Goal: Task Accomplishment & Management: Use online tool/utility

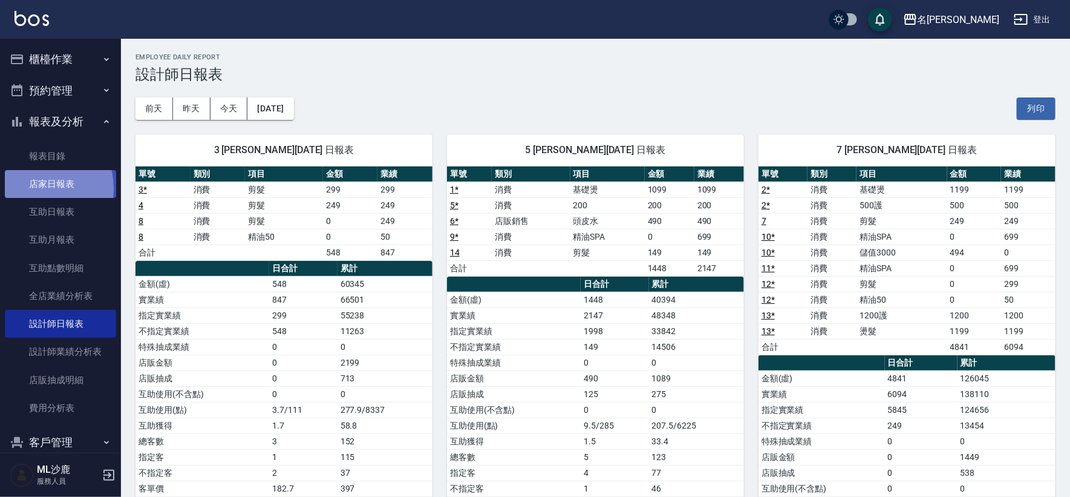
click at [30, 189] on link "店家日報表" at bounding box center [60, 184] width 111 height 28
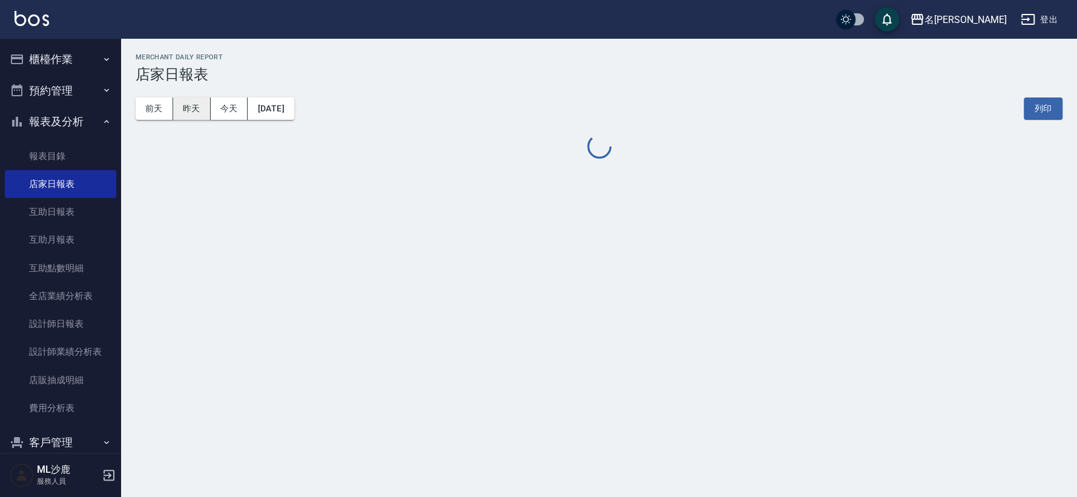
click at [185, 112] on button "昨天" at bounding box center [192, 108] width 38 height 22
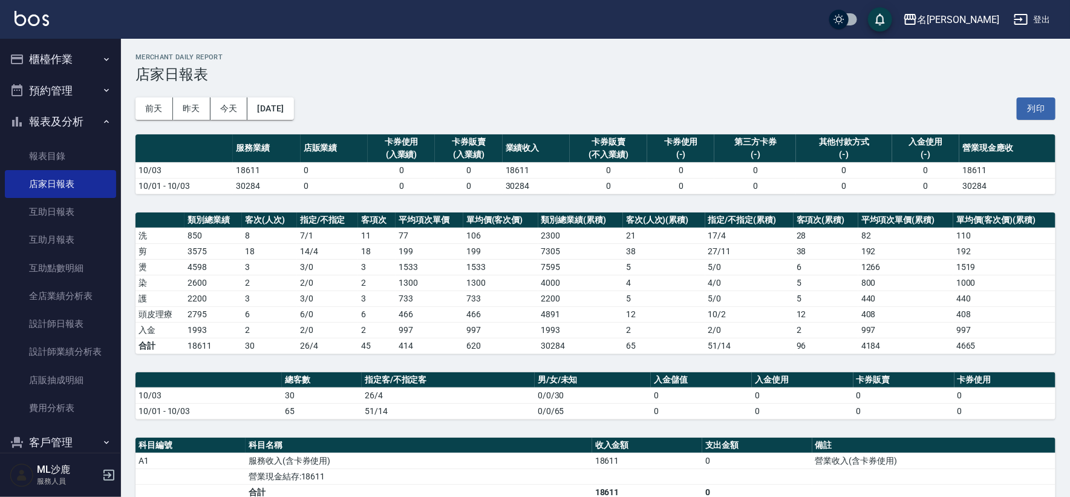
click at [55, 34] on div "名[PERSON_NAME]出" at bounding box center [535, 19] width 1070 height 39
click at [56, 61] on button "櫃檯作業" at bounding box center [60, 59] width 111 height 31
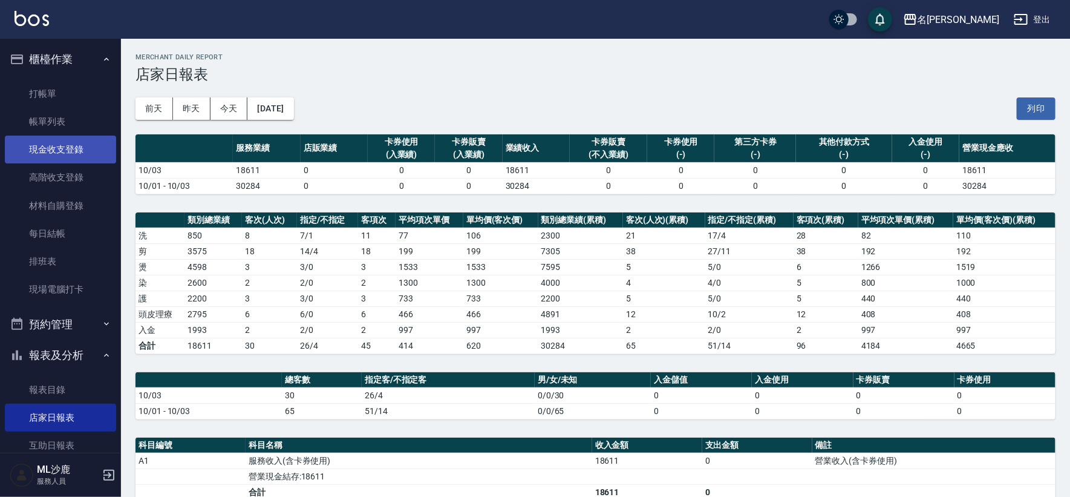
click at [62, 138] on link "現金收支登錄" at bounding box center [60, 150] width 111 height 28
click at [61, 138] on link "現金收支登錄" at bounding box center [60, 150] width 111 height 28
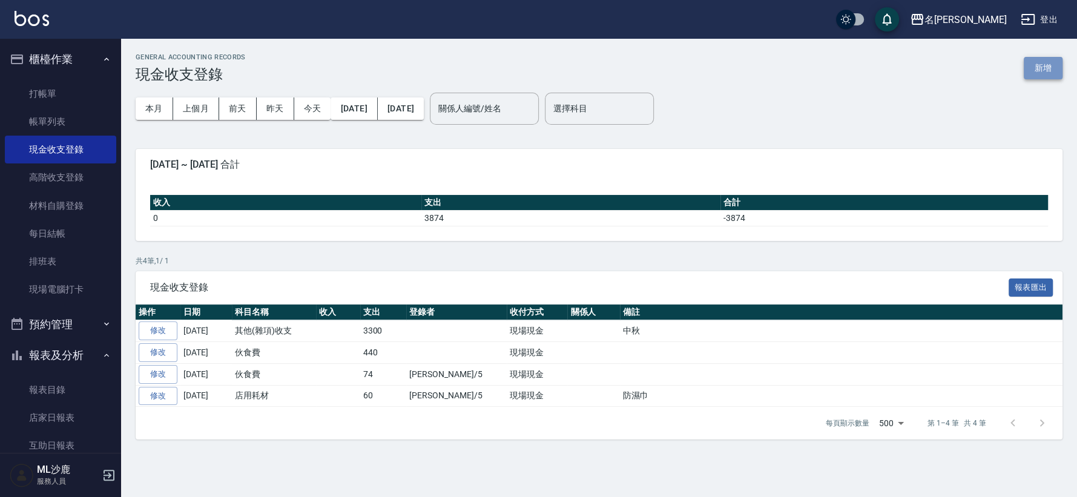
click at [1039, 70] on button "新增" at bounding box center [1042, 68] width 39 height 22
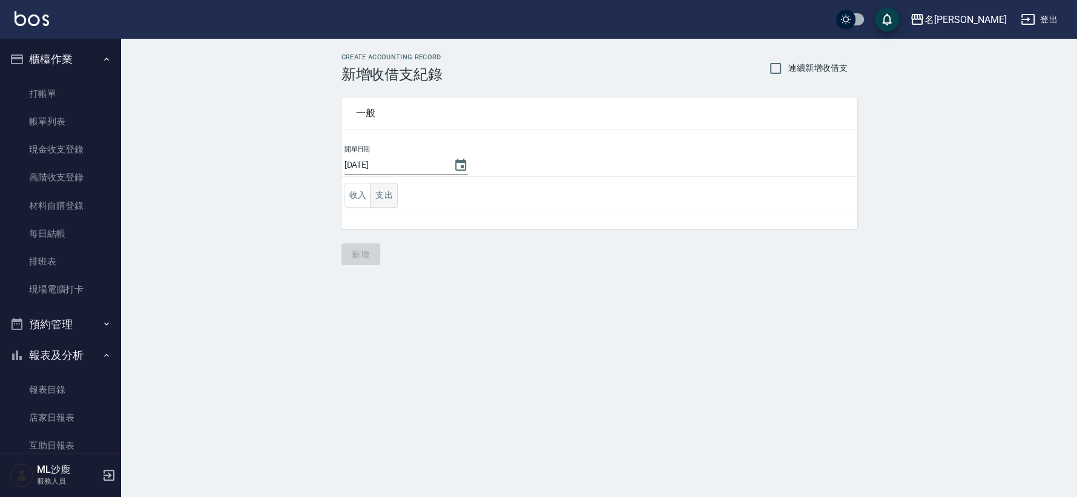
click at [376, 203] on button "支出" at bounding box center [383, 195] width 27 height 25
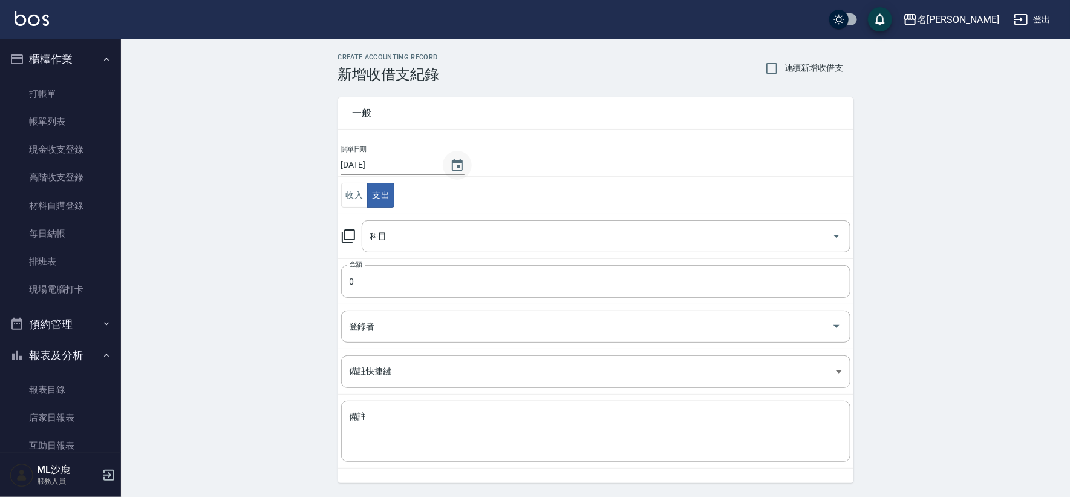
click at [457, 163] on icon "Choose date, selected date is 2025-10-04" at bounding box center [457, 165] width 15 height 15
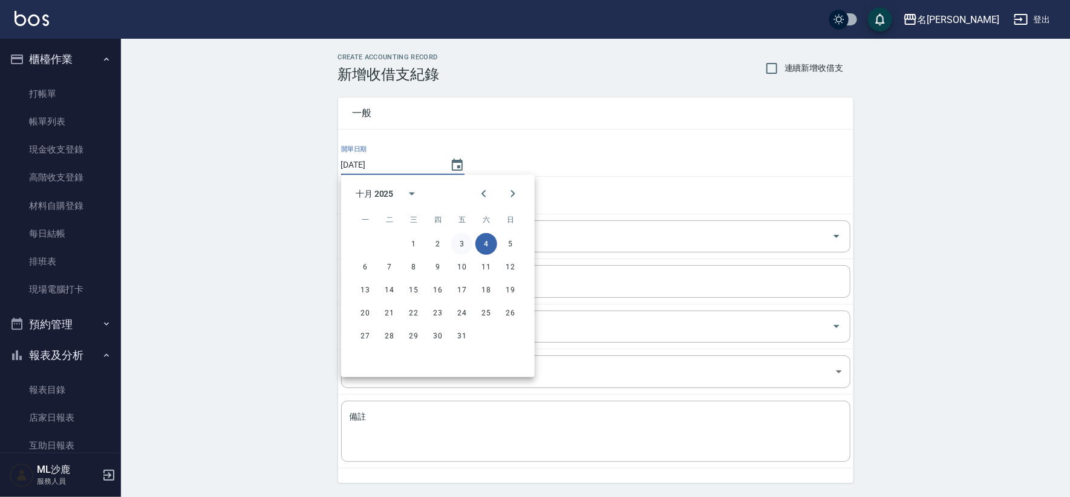
click at [462, 241] on button "3" at bounding box center [462, 244] width 22 height 22
type input "[DATE]"
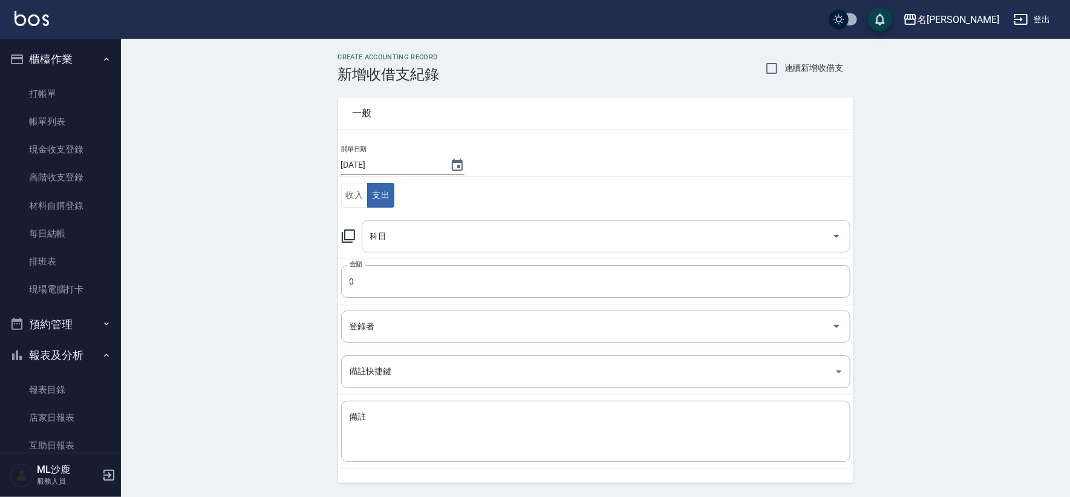
click at [417, 229] on input "科目" at bounding box center [597, 236] width 460 height 21
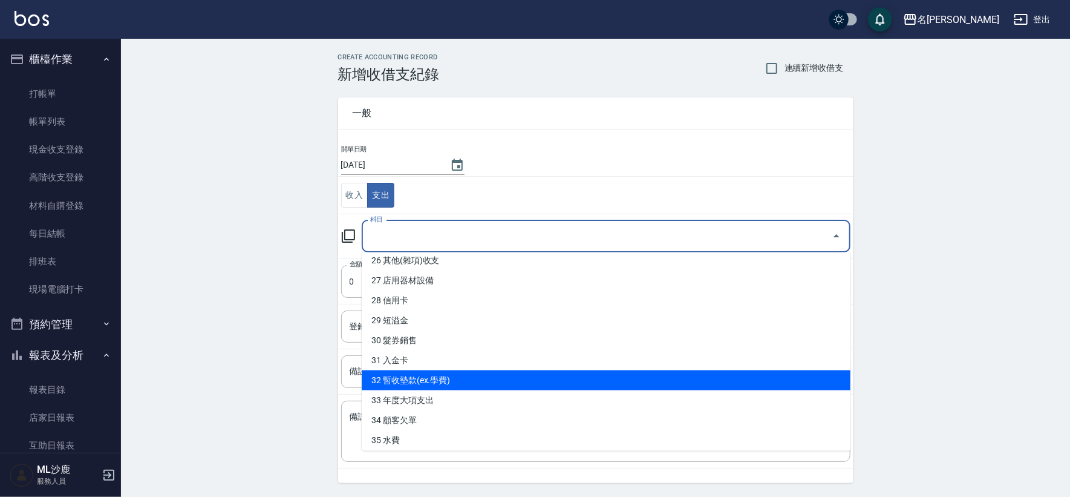
scroll to position [502, 0]
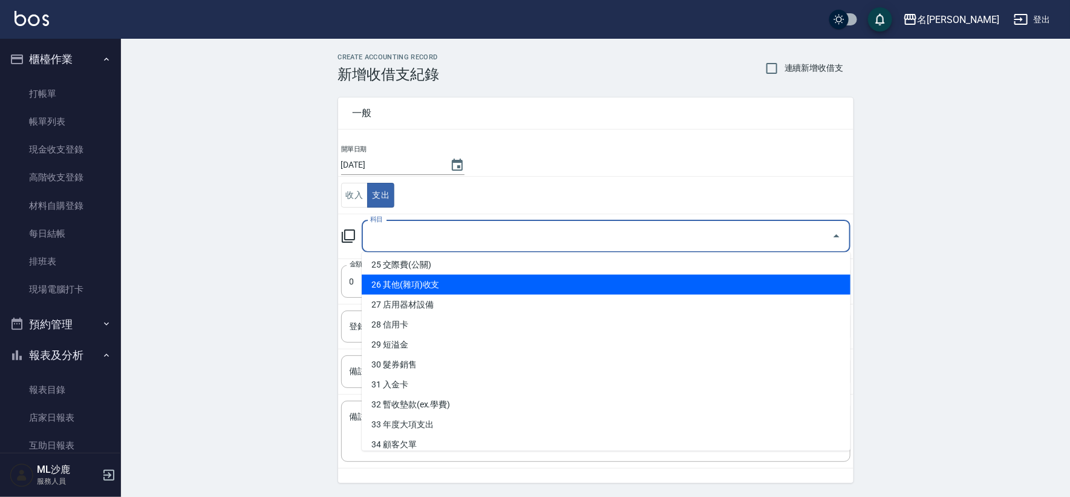
click at [420, 289] on li "26 其他(雜項)收支" at bounding box center [606, 285] width 489 height 20
click at [420, 289] on input "0" at bounding box center [596, 281] width 510 height 33
type input "26 其他(雜項)收支"
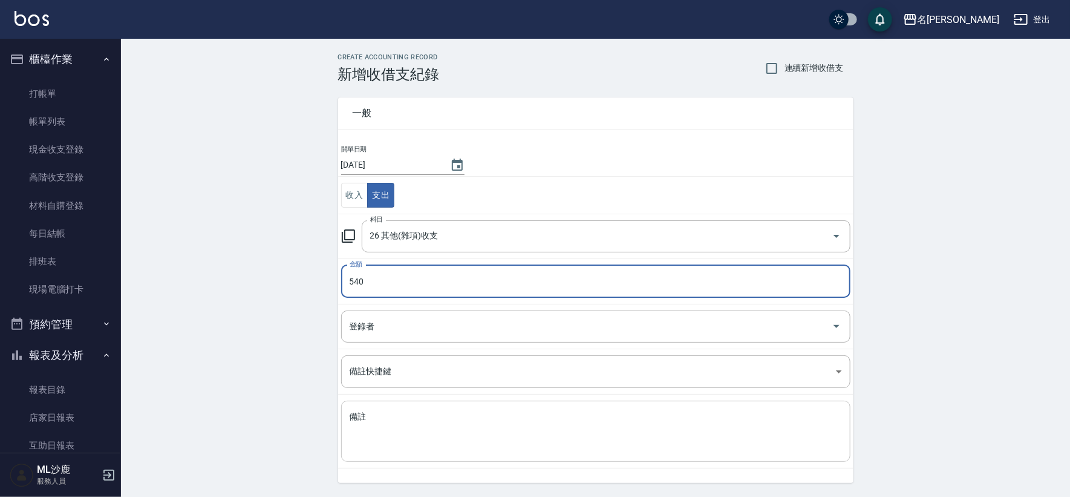
type input "540"
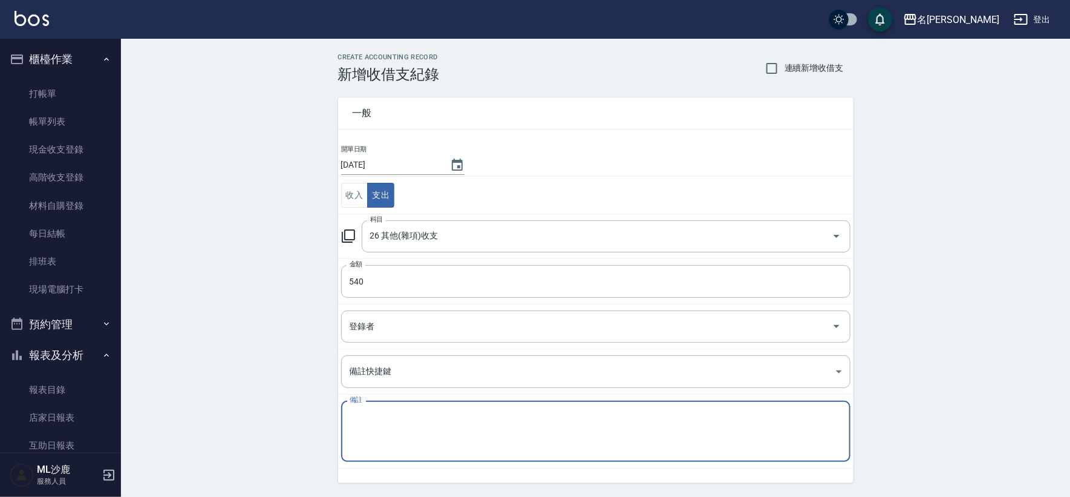
click at [386, 421] on textarea "備註" at bounding box center [596, 431] width 493 height 41
type textarea "d"
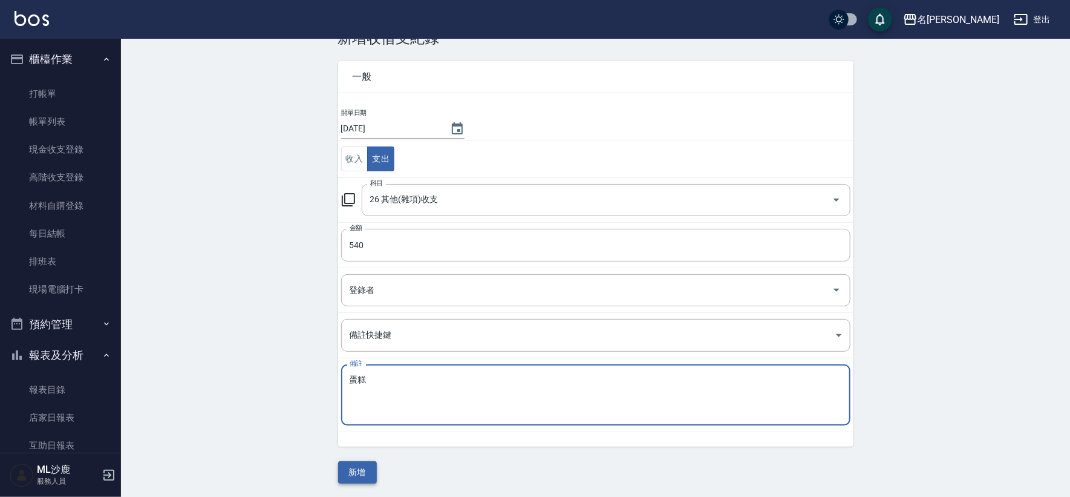
type textarea "蛋糕"
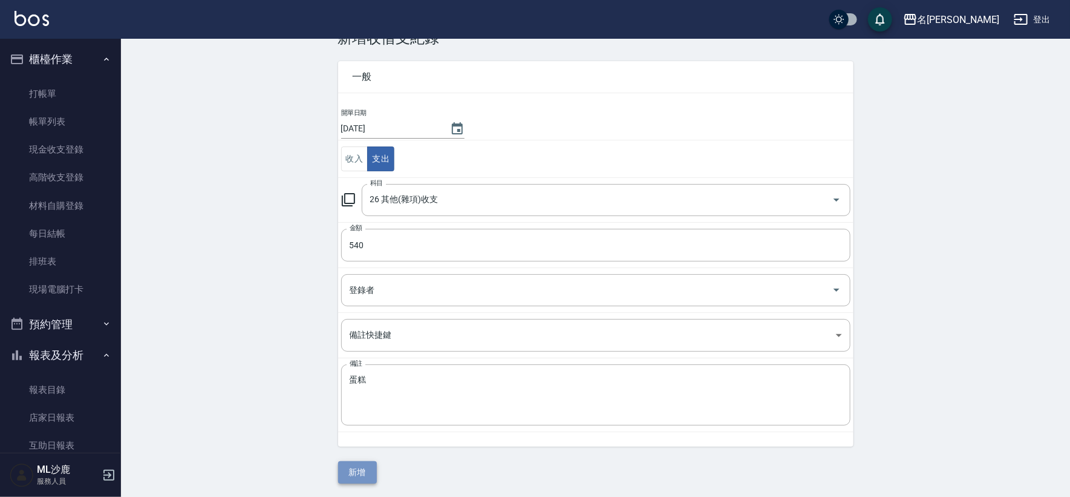
click at [352, 477] on button "新增" at bounding box center [357, 472] width 39 height 22
click at [352, 477] on div "一般 開單日期 [DATE] 收入 支出 科目 26 其他(雜項)收支 科目 金額 540 金額 登錄者 登錄者 備註快捷鍵 ​ 備註快捷鍵 備註 蛋糕 x …" at bounding box center [596, 265] width 516 height 437
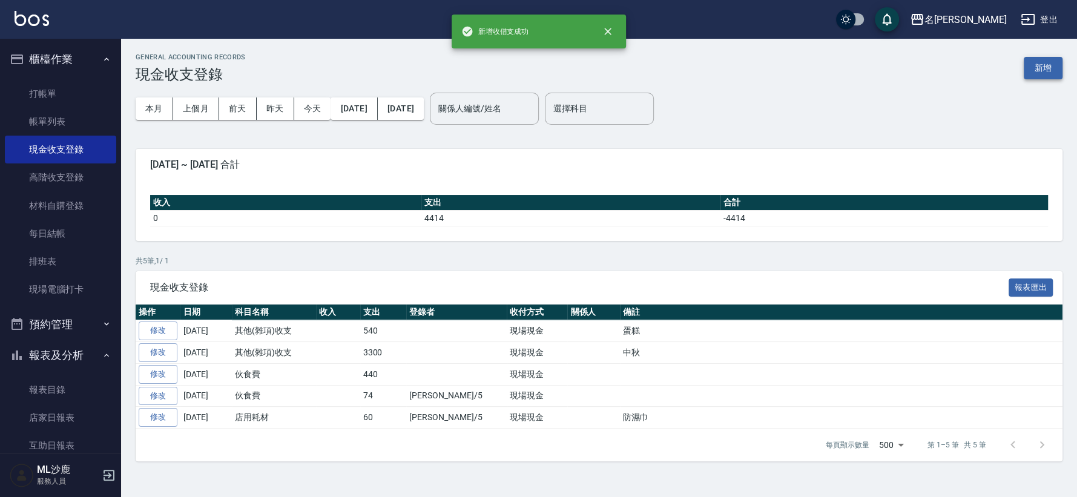
click at [1037, 71] on button "新增" at bounding box center [1042, 68] width 39 height 22
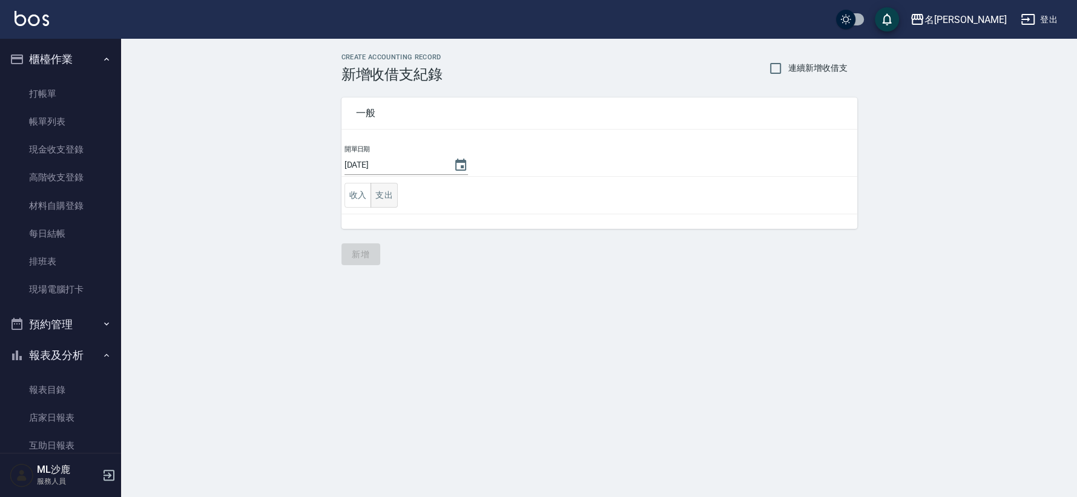
click at [378, 196] on button "支出" at bounding box center [383, 195] width 27 height 25
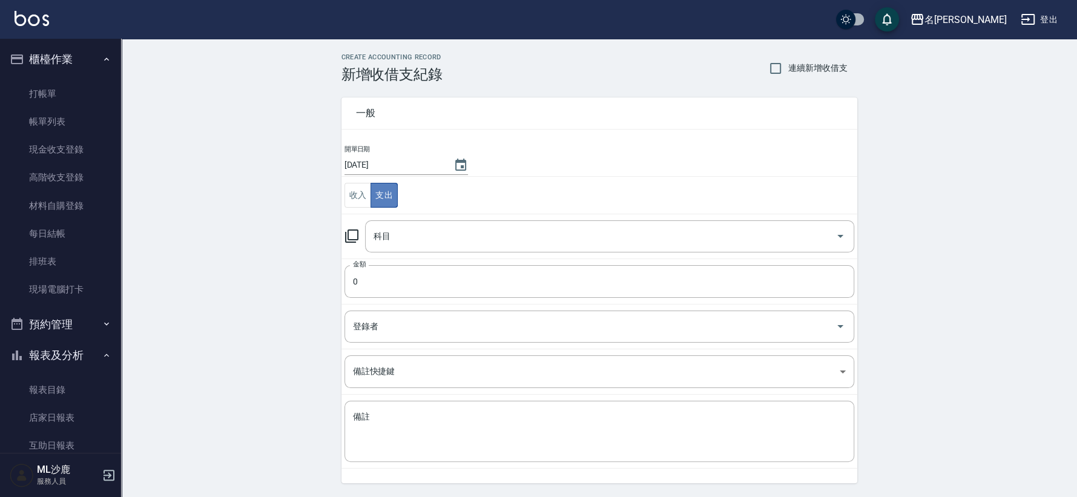
click at [378, 196] on button "支出" at bounding box center [383, 195] width 27 height 25
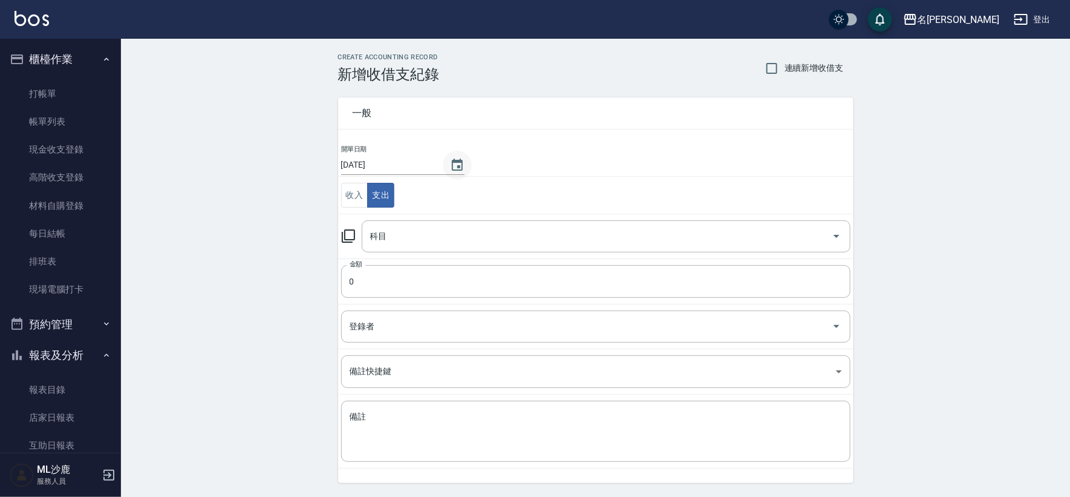
click at [456, 163] on icon "Choose date, selected date is 2025-10-04" at bounding box center [457, 165] width 15 height 15
click at [461, 169] on icon "Choose date, selected date is 2025-10-04" at bounding box center [457, 165] width 11 height 12
click at [453, 139] on div "一般 開單日期 [DATE] 收入 支出 科目 科目 金額 0 金額 登錄者 登錄者 備註快捷鍵 ​ 備註快捷鍵 備註 x 備註" at bounding box center [596, 289] width 516 height 385
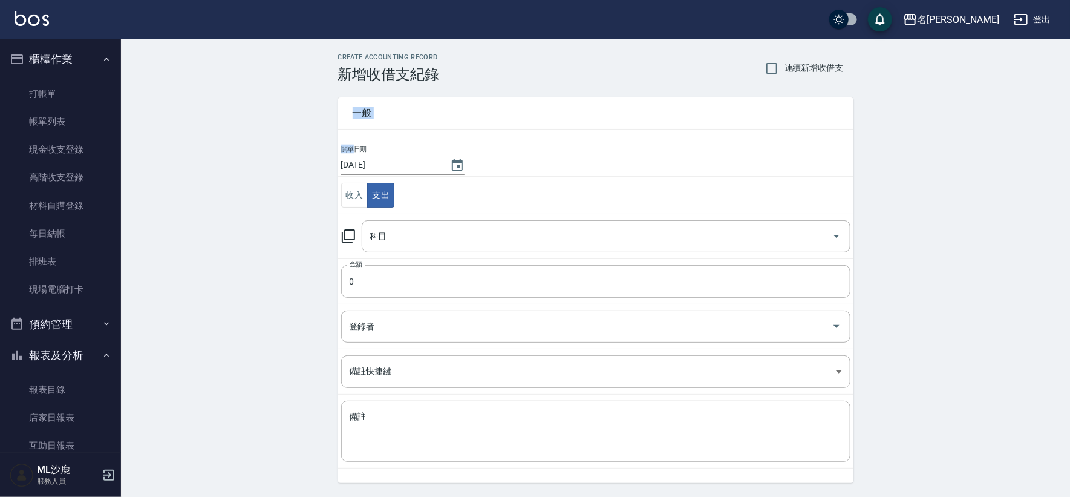
click at [453, 139] on div "一般 開單日期 [DATE] 收入 支出 科目 科目 金額 0 金額 登錄者 登錄者 備註快捷鍵 ​ 備註快捷鍵 備註 x 備註" at bounding box center [596, 289] width 516 height 385
click at [453, 170] on icon "Choose date, selected date is 2025-10-04" at bounding box center [457, 165] width 11 height 12
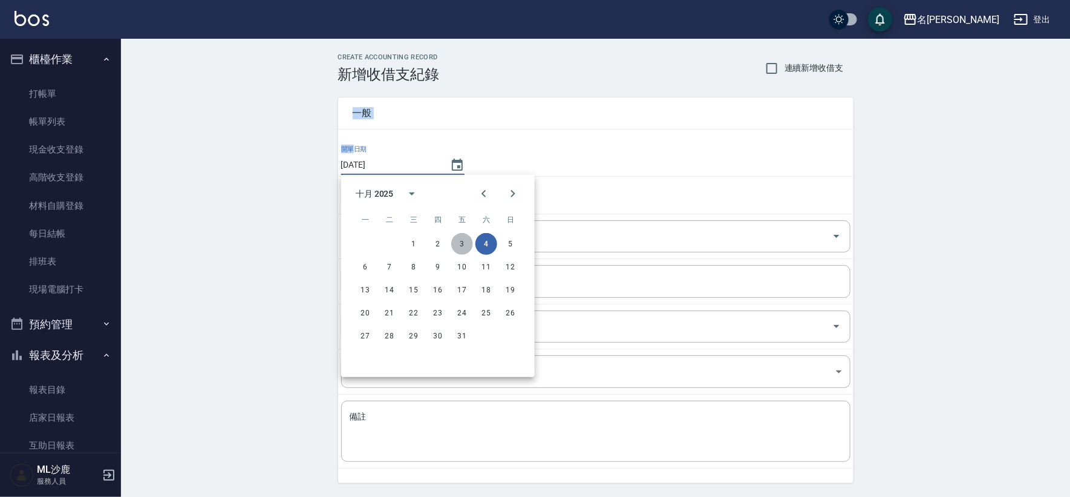
click at [462, 248] on button "3" at bounding box center [462, 244] width 22 height 22
type input "[DATE]"
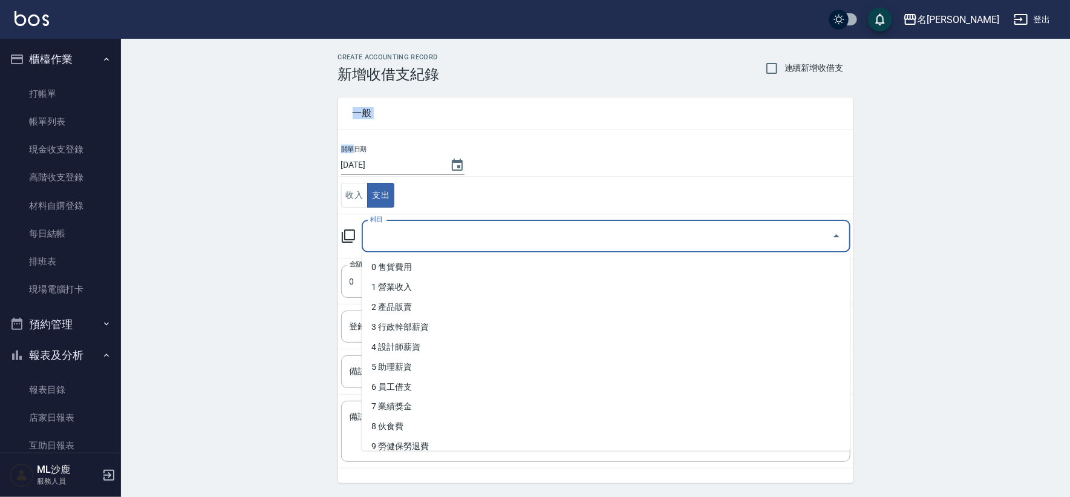
click at [410, 234] on input "科目" at bounding box center [597, 236] width 460 height 21
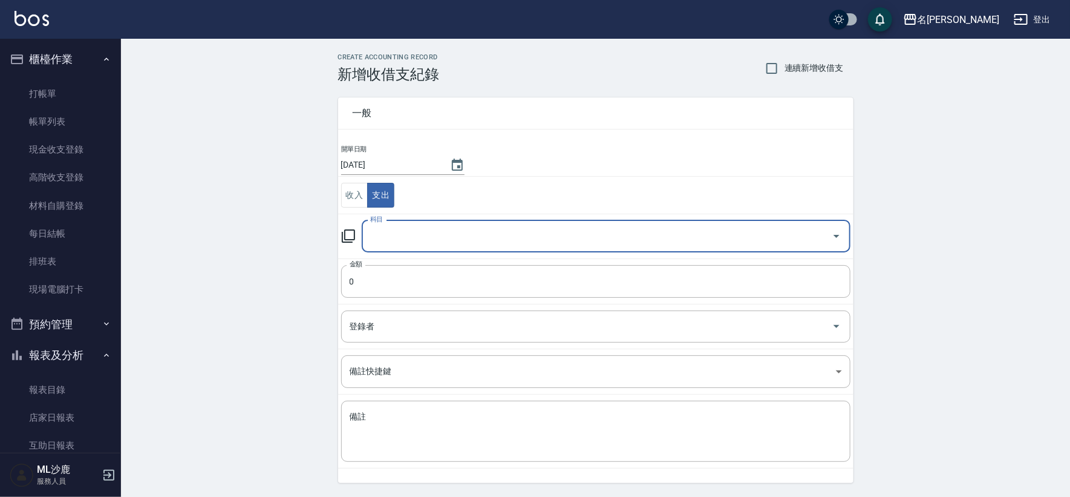
click at [418, 238] on input "科目" at bounding box center [597, 236] width 460 height 21
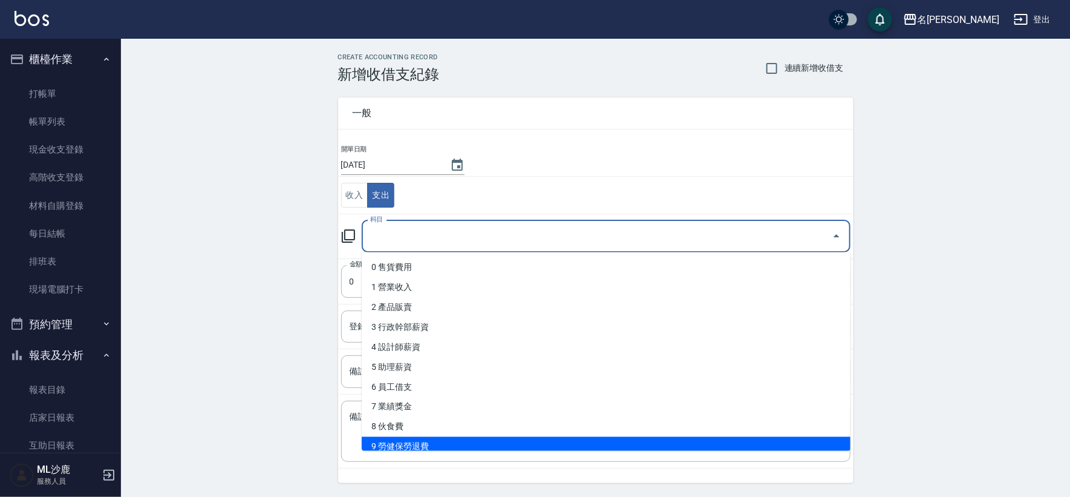
click at [395, 437] on li "9 勞健保勞退費" at bounding box center [606, 447] width 489 height 20
click at [395, 437] on textarea "備註" at bounding box center [596, 431] width 493 height 41
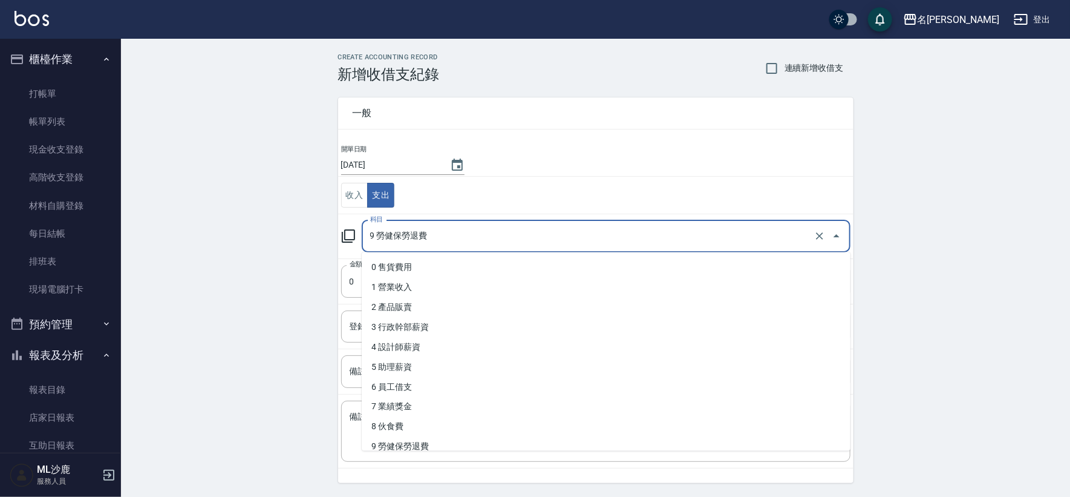
click at [401, 246] on input "9 勞健保勞退費" at bounding box center [589, 236] width 444 height 21
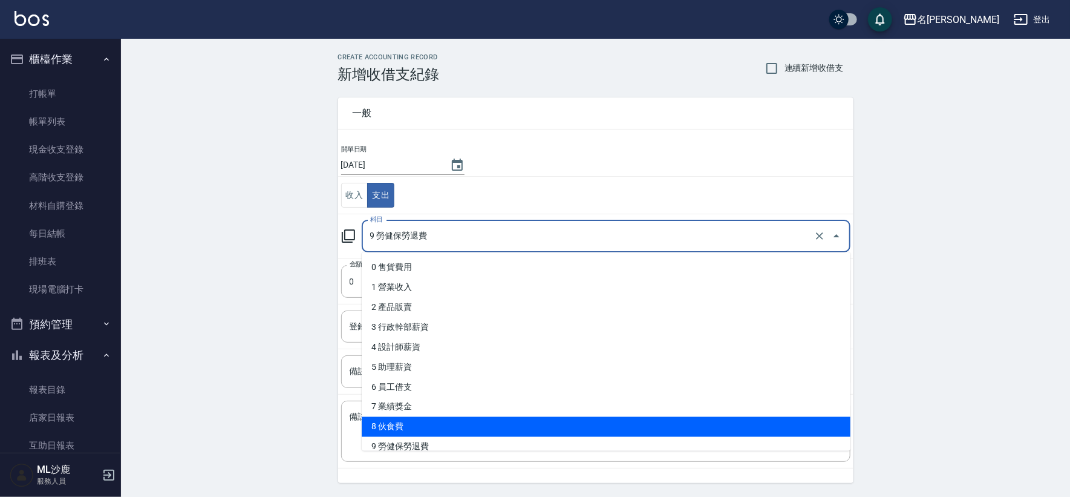
click at [410, 427] on li "8 伙食費" at bounding box center [606, 427] width 489 height 20
type input "8 伙食費"
click at [410, 427] on textarea "備註" at bounding box center [596, 431] width 493 height 41
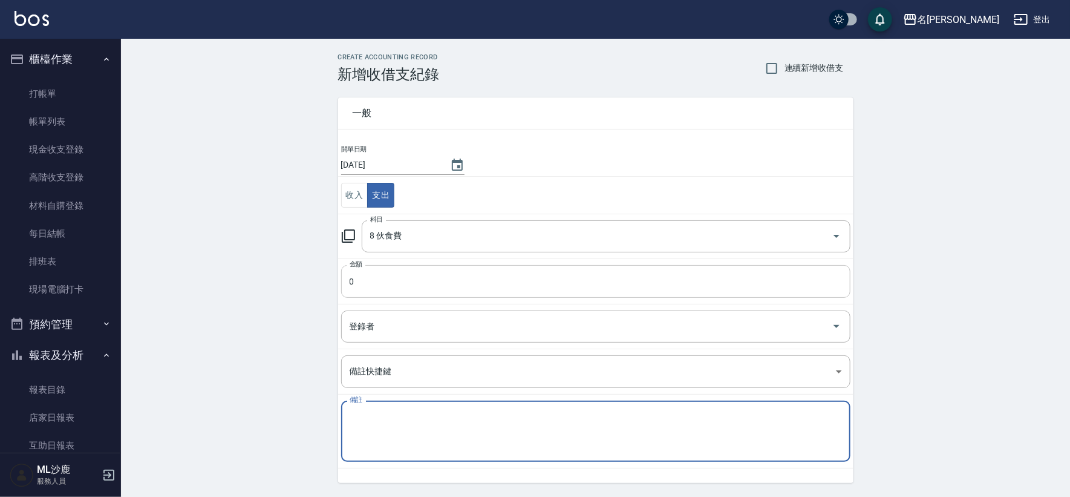
click at [376, 286] on input "0" at bounding box center [596, 281] width 510 height 33
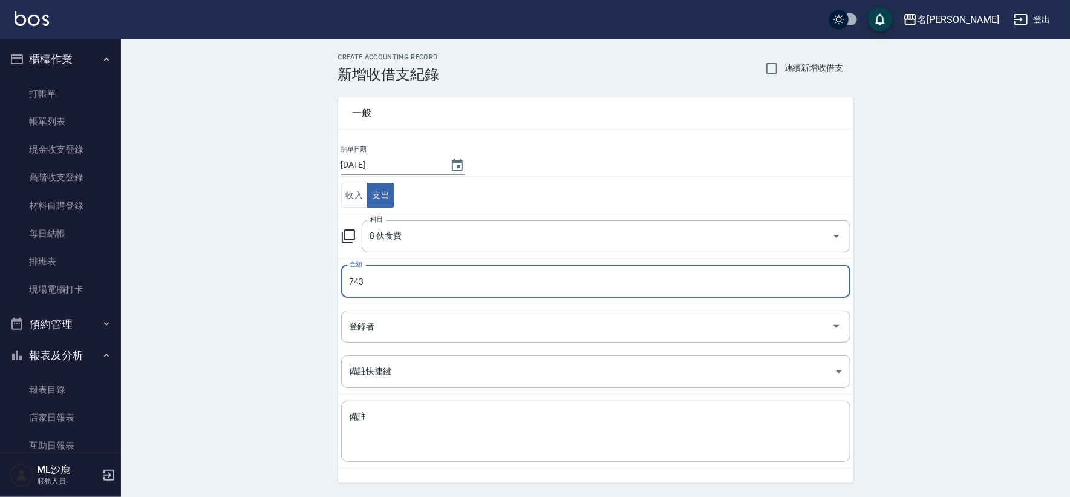
type input "743"
click at [257, 287] on div "CREATE ACCOUNTING RECORD 新增收借支紀錄 連續新增收借支 一般 開單日期 [DATE] 收入 支出 科目 8 伙食費 科目 金額 74…" at bounding box center [595, 287] width 949 height 496
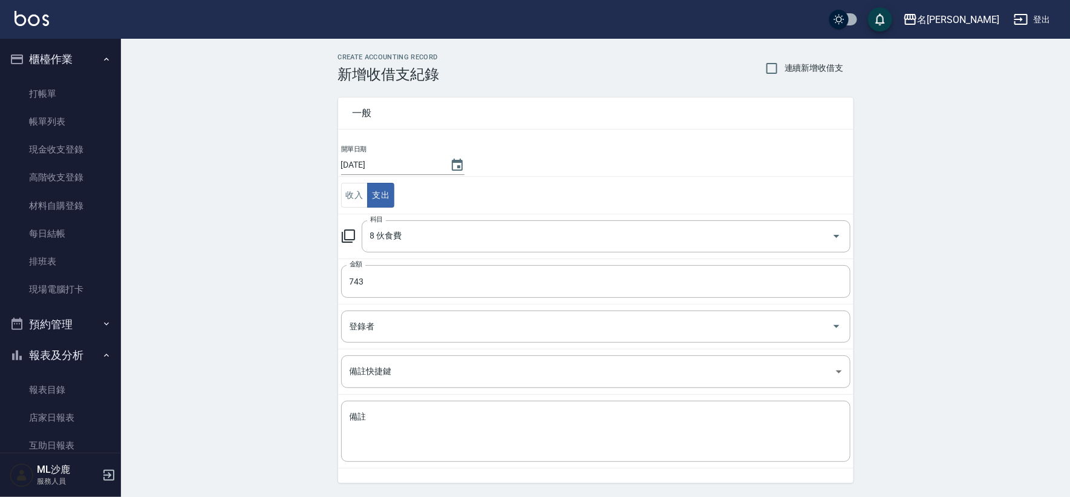
scroll to position [36, 0]
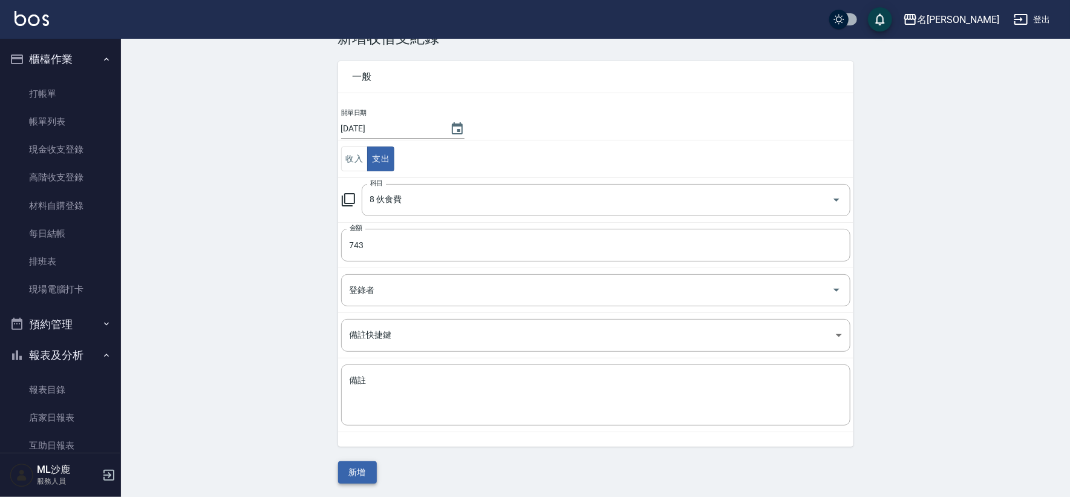
click at [370, 463] on button "新增" at bounding box center [357, 472] width 39 height 22
click at [370, 463] on div "一般 開單日期 [DATE] 收入 支出 科目 8 伙食費 科目 金額 743 金額 登錄者 登錄者 備註快捷鍵 ​ 備註快捷鍵 備註 x 備註 新增" at bounding box center [596, 265] width 516 height 437
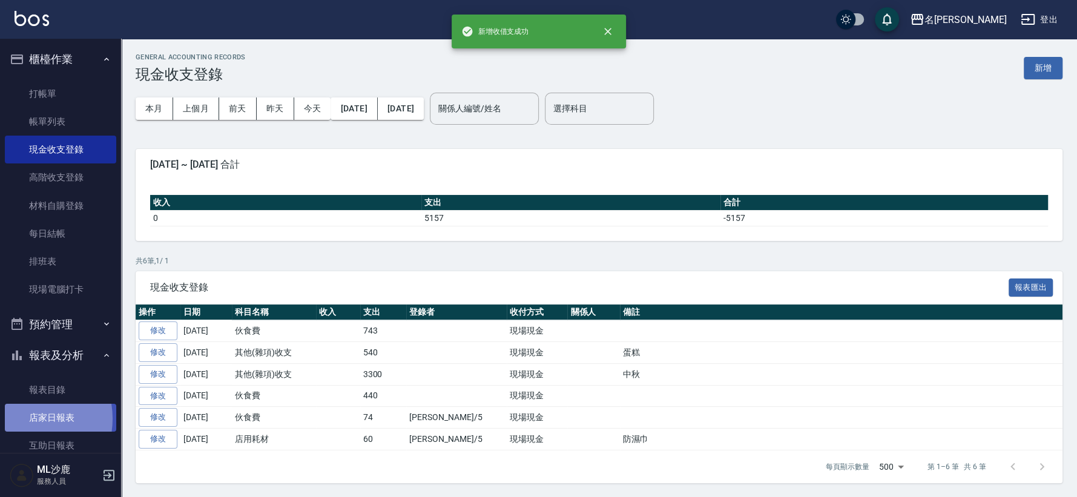
click at [26, 419] on link "店家日報表" at bounding box center [60, 418] width 111 height 28
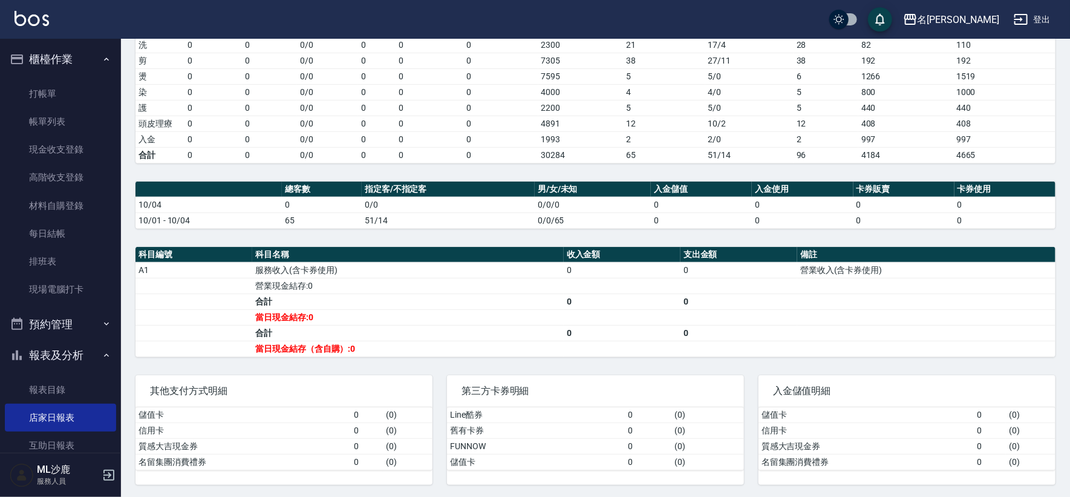
scroll to position [56, 0]
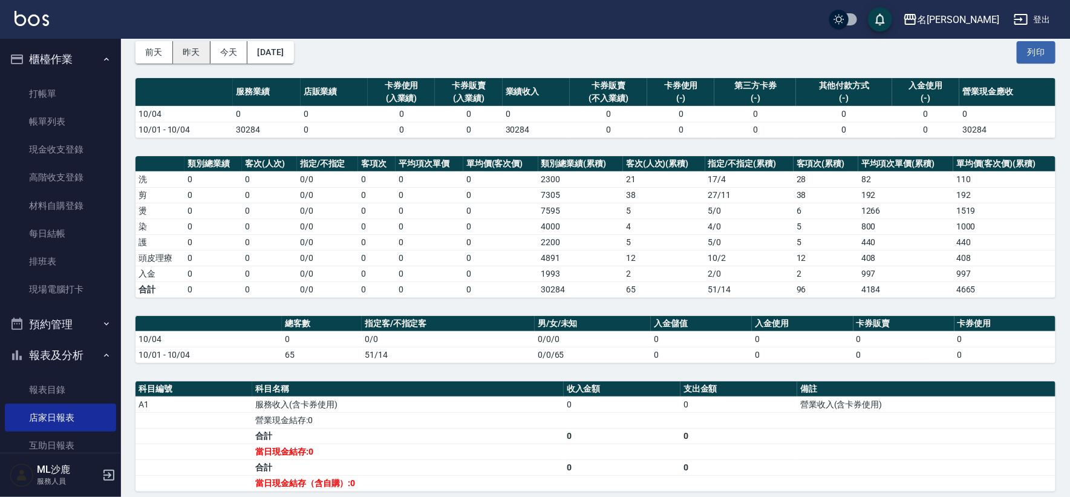
click at [195, 53] on button "昨天" at bounding box center [192, 52] width 38 height 22
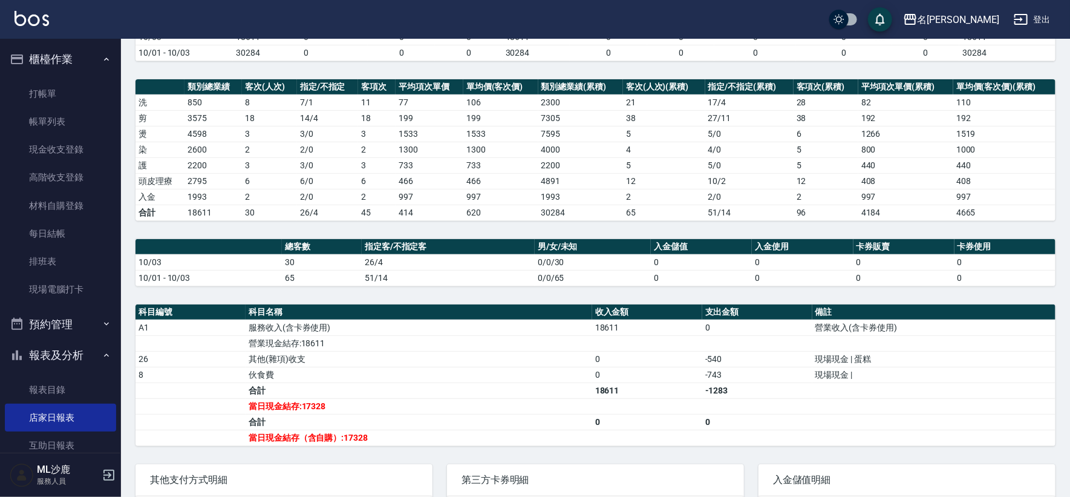
scroll to position [134, 0]
